Goal: Transaction & Acquisition: Purchase product/service

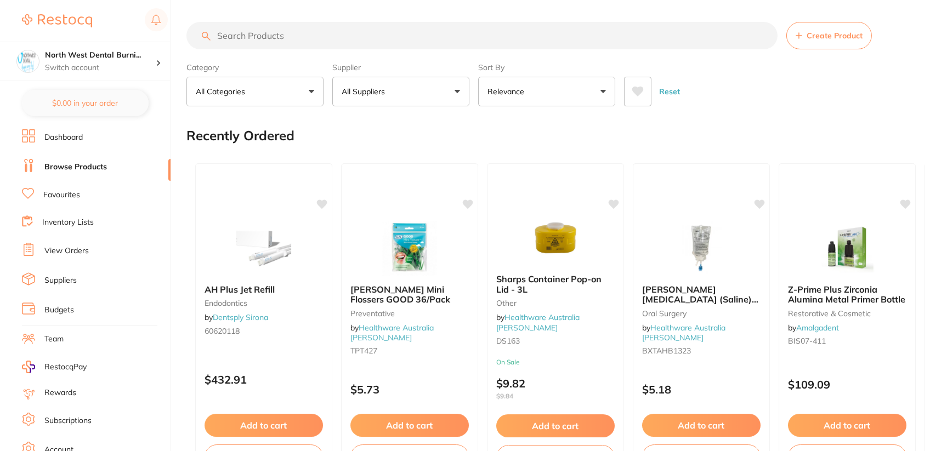
click at [384, 31] on input "search" at bounding box center [481, 35] width 591 height 27
paste input "EQP-5T CART"
type input "EQP-5T CART"
